Goal: Transaction & Acquisition: Purchase product/service

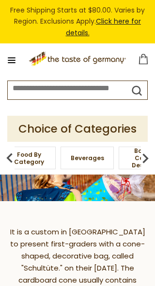
click at [43, 155] on span "Food By Category" at bounding box center [29, 158] width 42 height 14
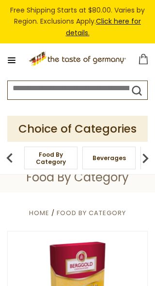
click at [12, 158] on img at bounding box center [9, 158] width 19 height 19
click at [13, 161] on img at bounding box center [9, 158] width 19 height 19
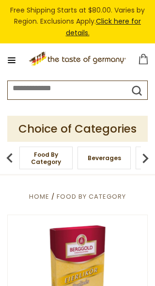
scroll to position [18, 0]
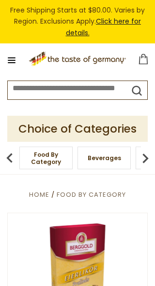
click at [48, 158] on span "Food By Category" at bounding box center [46, 158] width 42 height 14
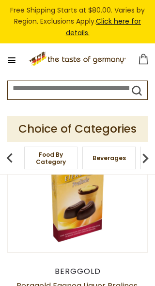
scroll to position [118, 0]
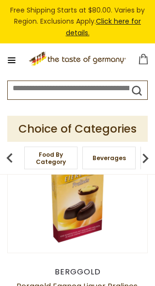
click at [93, 206] on img at bounding box center [77, 183] width 139 height 139
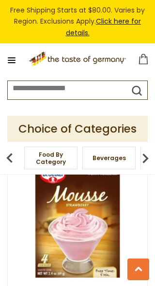
scroll to position [3401, 0]
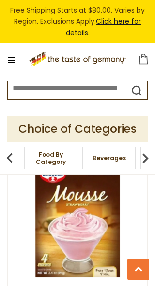
click at [15, 154] on img at bounding box center [9, 158] width 19 height 19
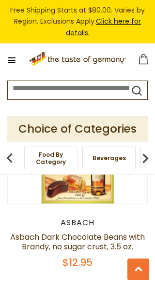
scroll to position [6302, 0]
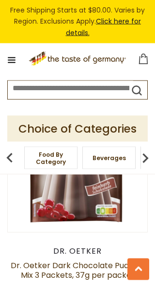
scroll to position [8131, 0]
